Goal: Find specific page/section: Find specific page/section

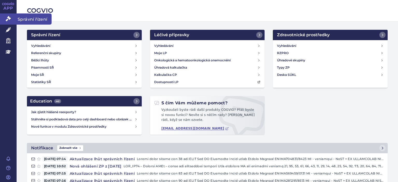
click at [15, 18] on link "Správní řízení" at bounding box center [8, 18] width 17 height 11
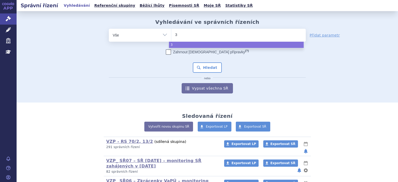
type input "39"
type input "39da"
select select "39da"
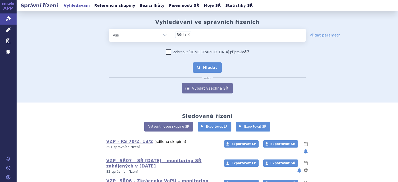
click at [205, 68] on button "Hledat" at bounding box center [207, 68] width 29 height 10
